Goal: Task Accomplishment & Management: Use online tool/utility

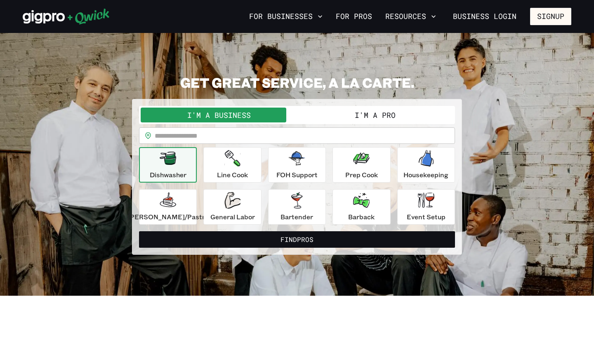
click at [341, 122] on button "I'm a Pro" at bounding box center [375, 115] width 156 height 15
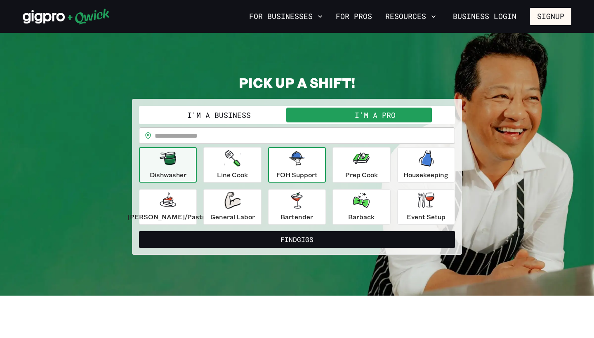
click at [301, 161] on icon "button" at bounding box center [297, 158] width 16 height 14
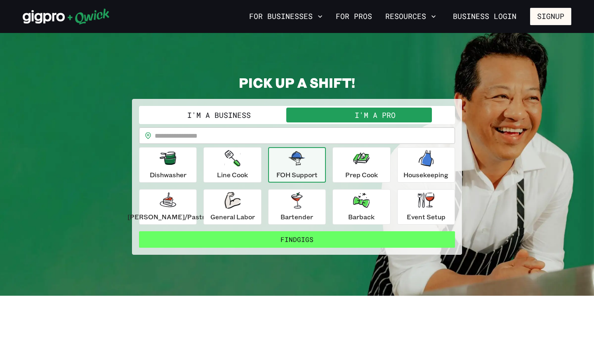
click at [299, 242] on button "Find Gigs" at bounding box center [297, 239] width 316 height 16
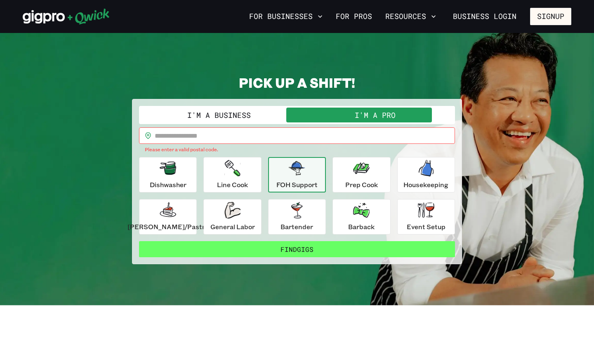
click at [297, 251] on button "Find Gigs" at bounding box center [297, 249] width 316 height 16
click at [303, 247] on button "Find Gigs" at bounding box center [297, 249] width 316 height 16
click at [317, 249] on button "Find Gigs" at bounding box center [297, 249] width 316 height 16
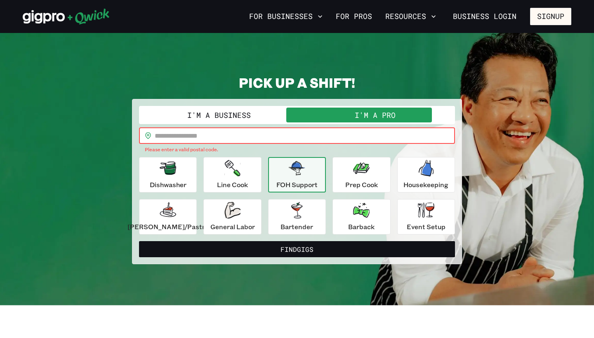
click at [258, 129] on input "text" at bounding box center [305, 135] width 300 height 16
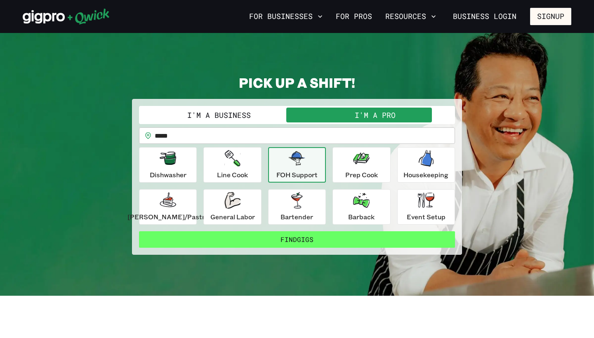
click at [266, 247] on button "Find Gigs" at bounding box center [297, 239] width 316 height 16
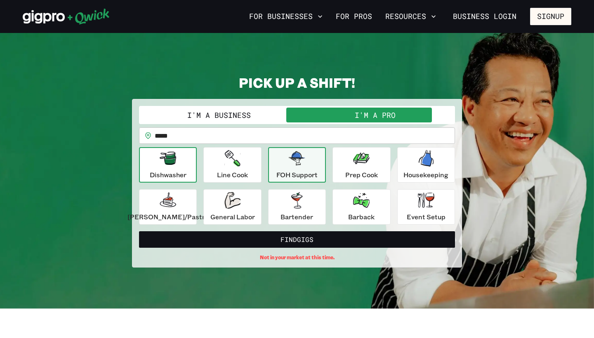
click at [167, 179] on p "Dishwasher" at bounding box center [168, 175] width 37 height 10
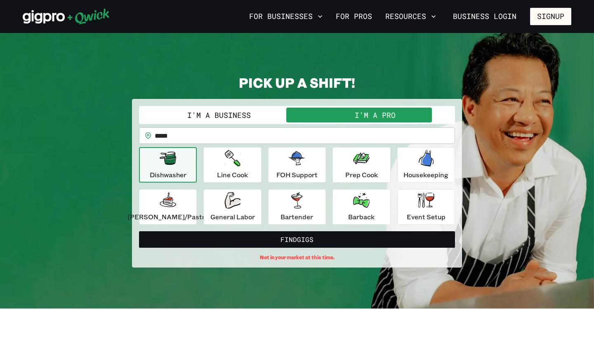
click at [168, 178] on p "Dishwasher" at bounding box center [168, 175] width 37 height 10
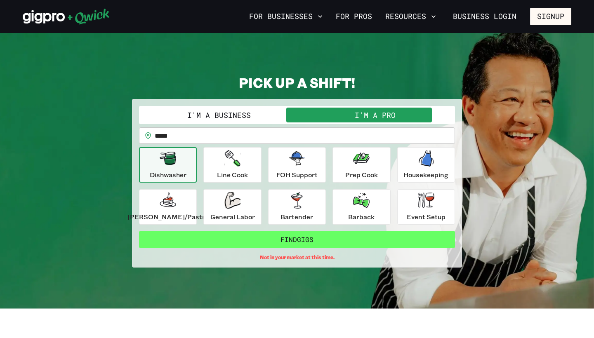
click at [275, 244] on button "Find Gigs" at bounding box center [297, 239] width 316 height 16
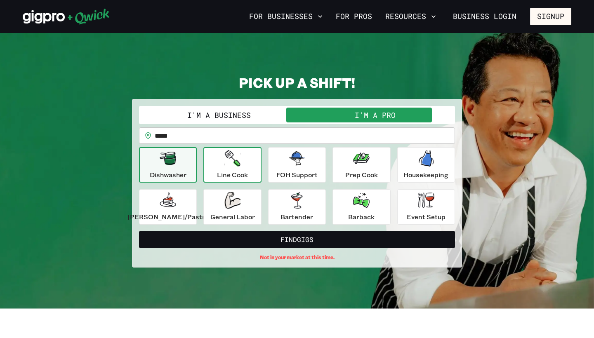
click at [248, 169] on div "Line Cook" at bounding box center [232, 165] width 31 height 30
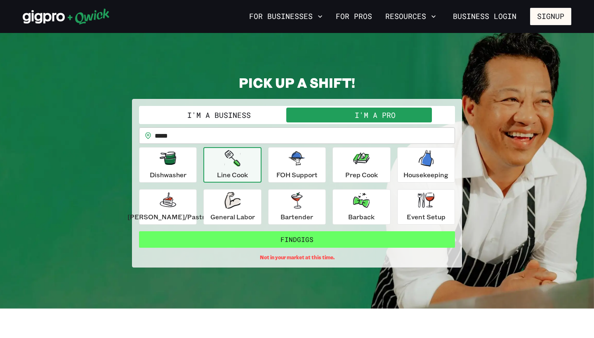
click at [309, 240] on button "Find Gigs" at bounding box center [297, 239] width 316 height 16
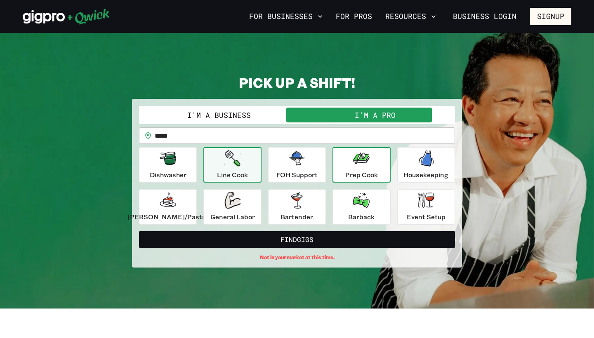
click at [347, 179] on p "Prep Cook" at bounding box center [361, 175] width 33 height 10
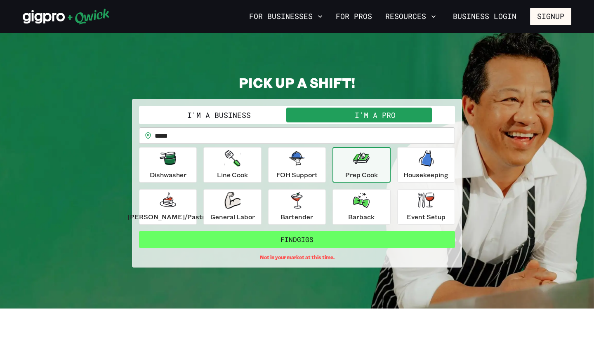
click at [321, 242] on button "Find Gigs" at bounding box center [297, 239] width 316 height 16
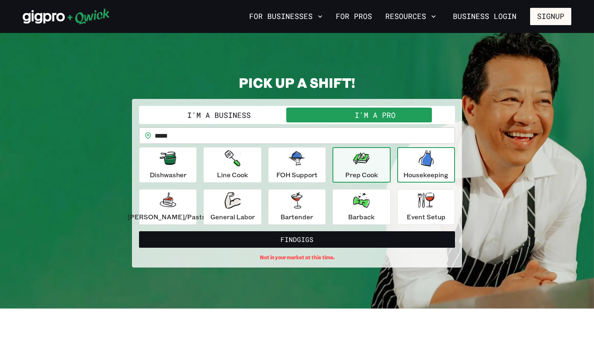
click at [419, 167] on div "Housekeeping" at bounding box center [425, 165] width 45 height 30
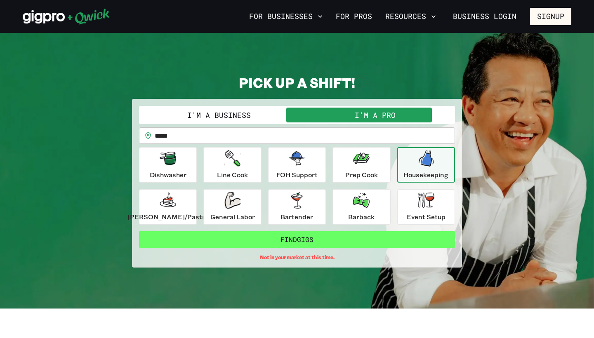
click at [371, 237] on button "Find Gigs" at bounding box center [297, 239] width 316 height 16
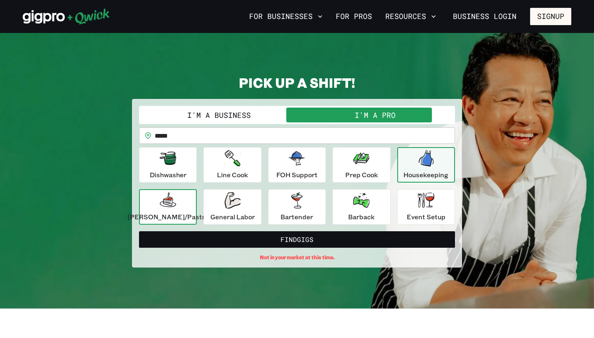
click at [184, 191] on button "[PERSON_NAME]/Pastry" at bounding box center [168, 206] width 58 height 35
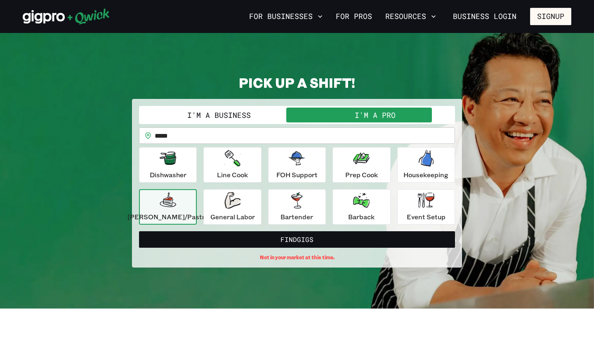
click at [217, 136] on input "*****" at bounding box center [305, 135] width 300 height 16
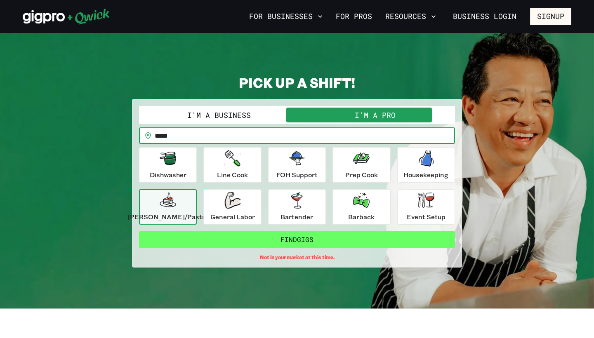
type input "*****"
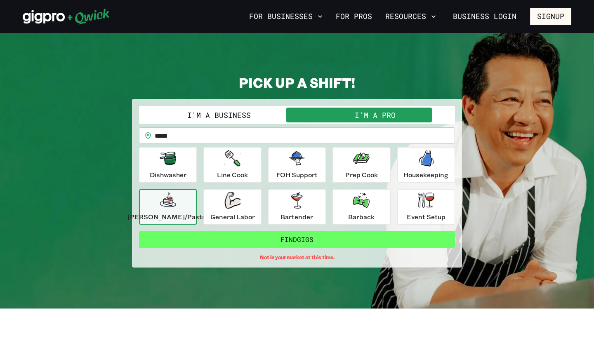
click at [317, 237] on button "Find Gigs" at bounding box center [297, 239] width 316 height 16
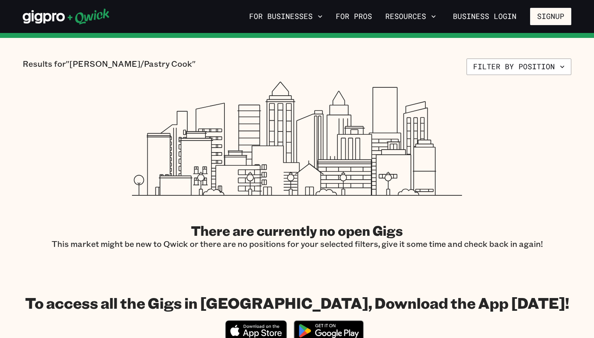
scroll to position [134, 0]
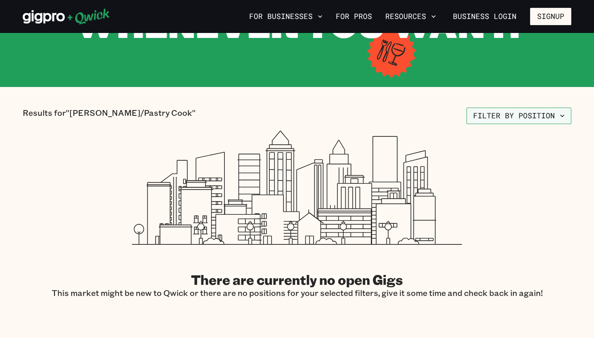
click at [531, 110] on button "Filter by position" at bounding box center [518, 116] width 105 height 16
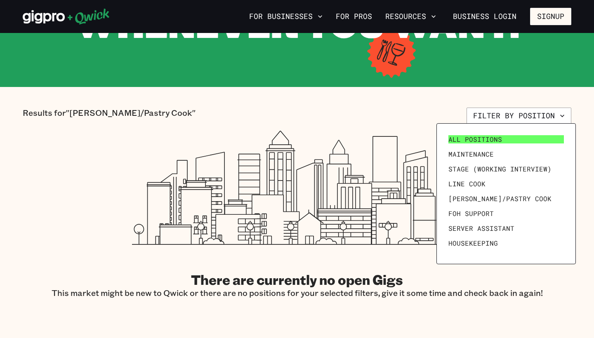
click at [491, 143] on span "All Positions" at bounding box center [475, 139] width 54 height 8
